Goal: Navigation & Orientation: Find specific page/section

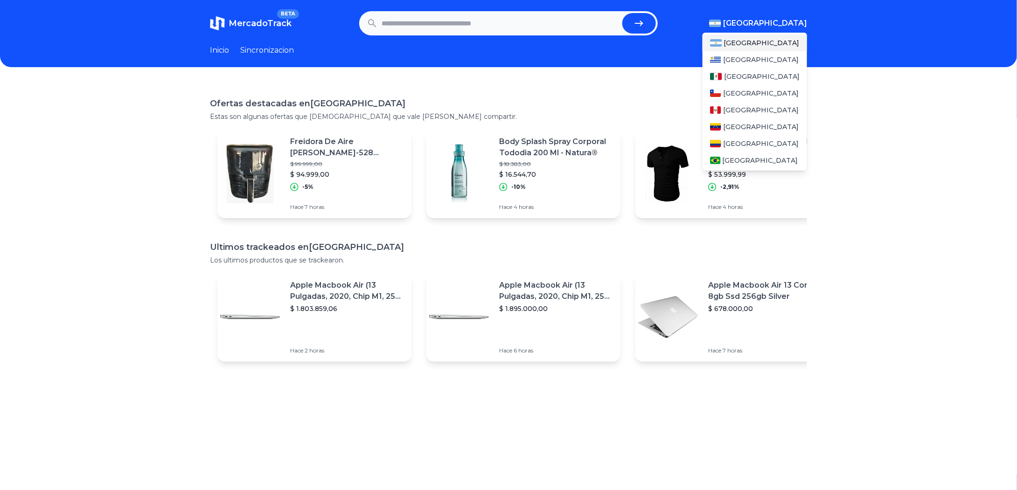
click at [792, 21] on span "[GEOGRAPHIC_DATA]" at bounding box center [765, 23] width 84 height 11
click at [745, 158] on div "[GEOGRAPHIC_DATA]" at bounding box center [755, 160] width 105 height 17
click at [727, 155] on div "[GEOGRAPHIC_DATA]" at bounding box center [755, 160] width 105 height 17
click at [727, 157] on span "[GEOGRAPHIC_DATA]" at bounding box center [761, 160] width 76 height 9
click at [730, 156] on span "[GEOGRAPHIC_DATA]" at bounding box center [761, 160] width 76 height 9
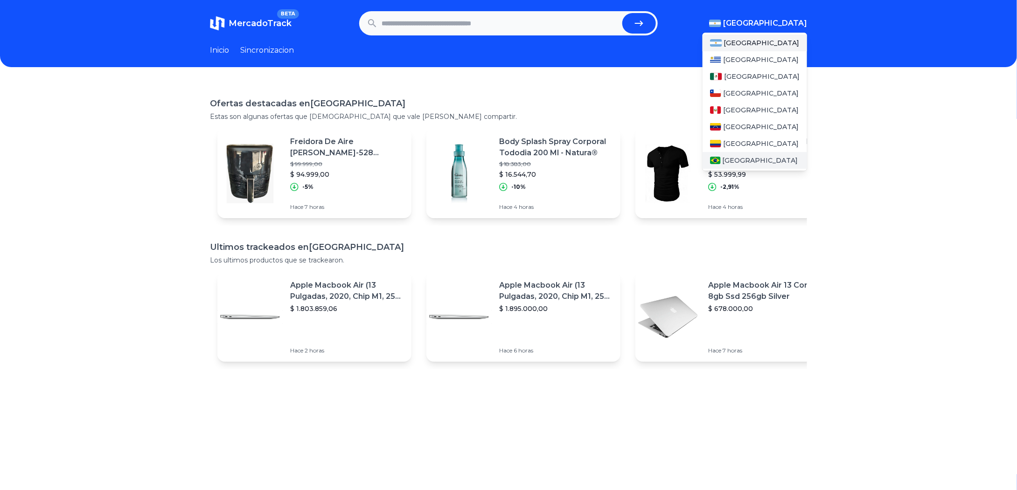
click at [743, 155] on div "[GEOGRAPHIC_DATA]" at bounding box center [755, 160] width 105 height 17
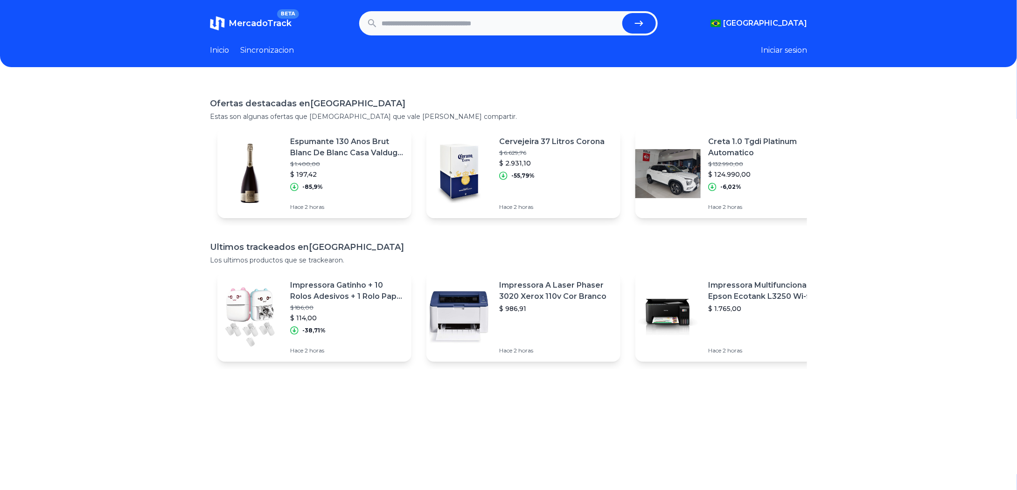
click at [223, 51] on link "Inicio" at bounding box center [219, 50] width 19 height 11
click at [272, 51] on link "Sincronizacion" at bounding box center [267, 50] width 54 height 11
